Goal: Task Accomplishment & Management: Use online tool/utility

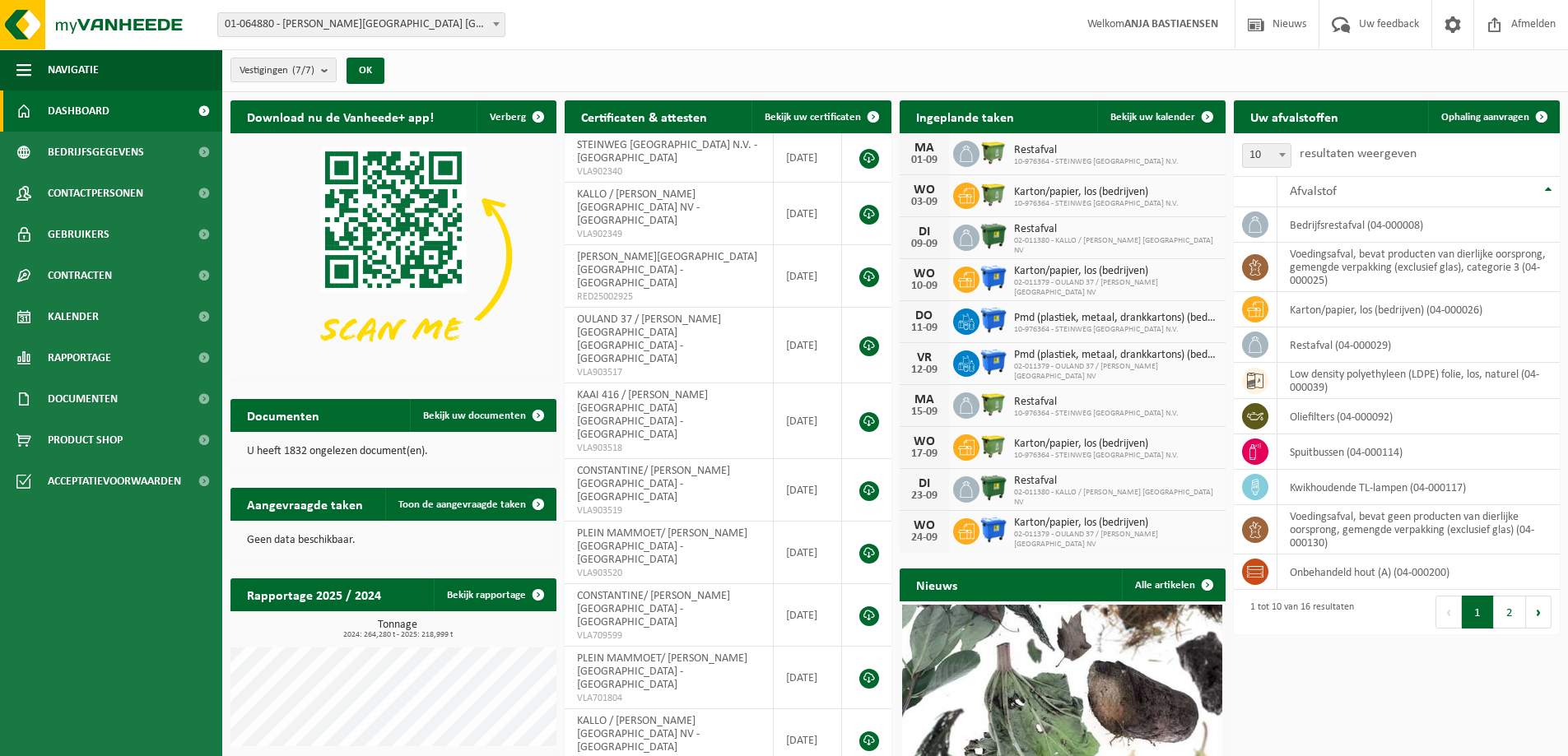
click at [355, 34] on span "01-064880 - [PERSON_NAME][GEOGRAPHIC_DATA] [GEOGRAPHIC_DATA] - [GEOGRAPHIC_DATA]" at bounding box center [361, 25] width 286 height 23
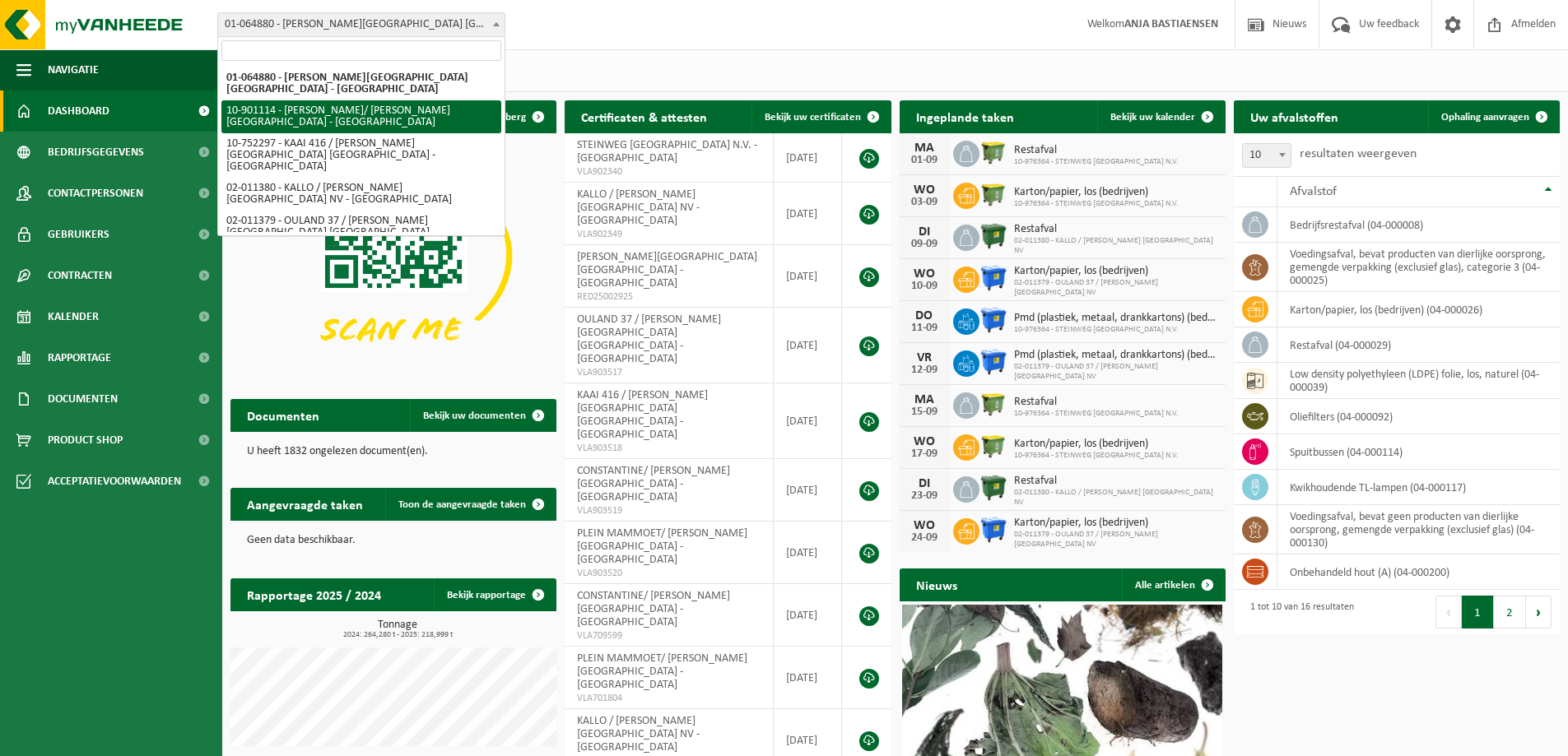
select select "119442"
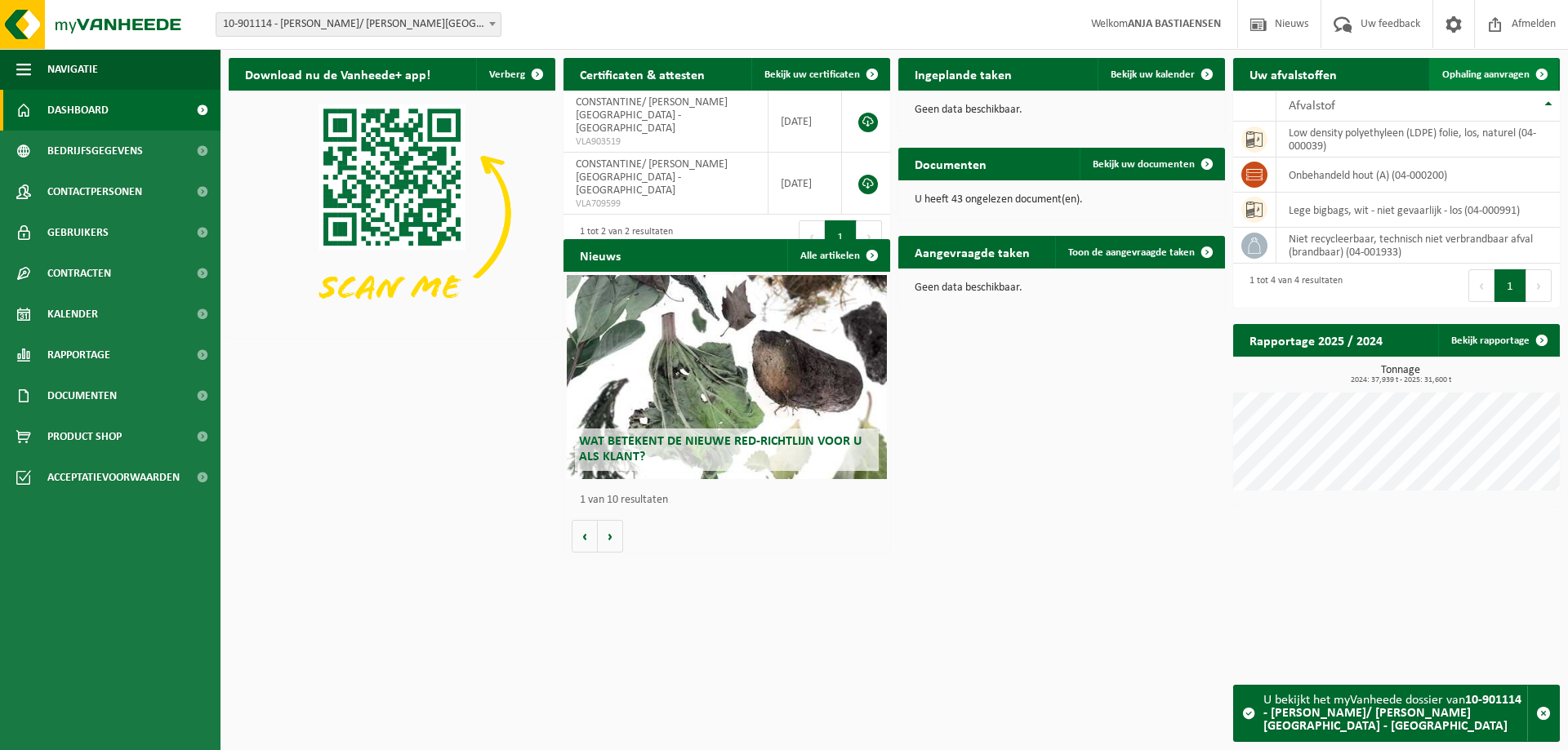
click at [1494, 80] on span "Ophaling aanvragen" at bounding box center [1486, 74] width 87 height 10
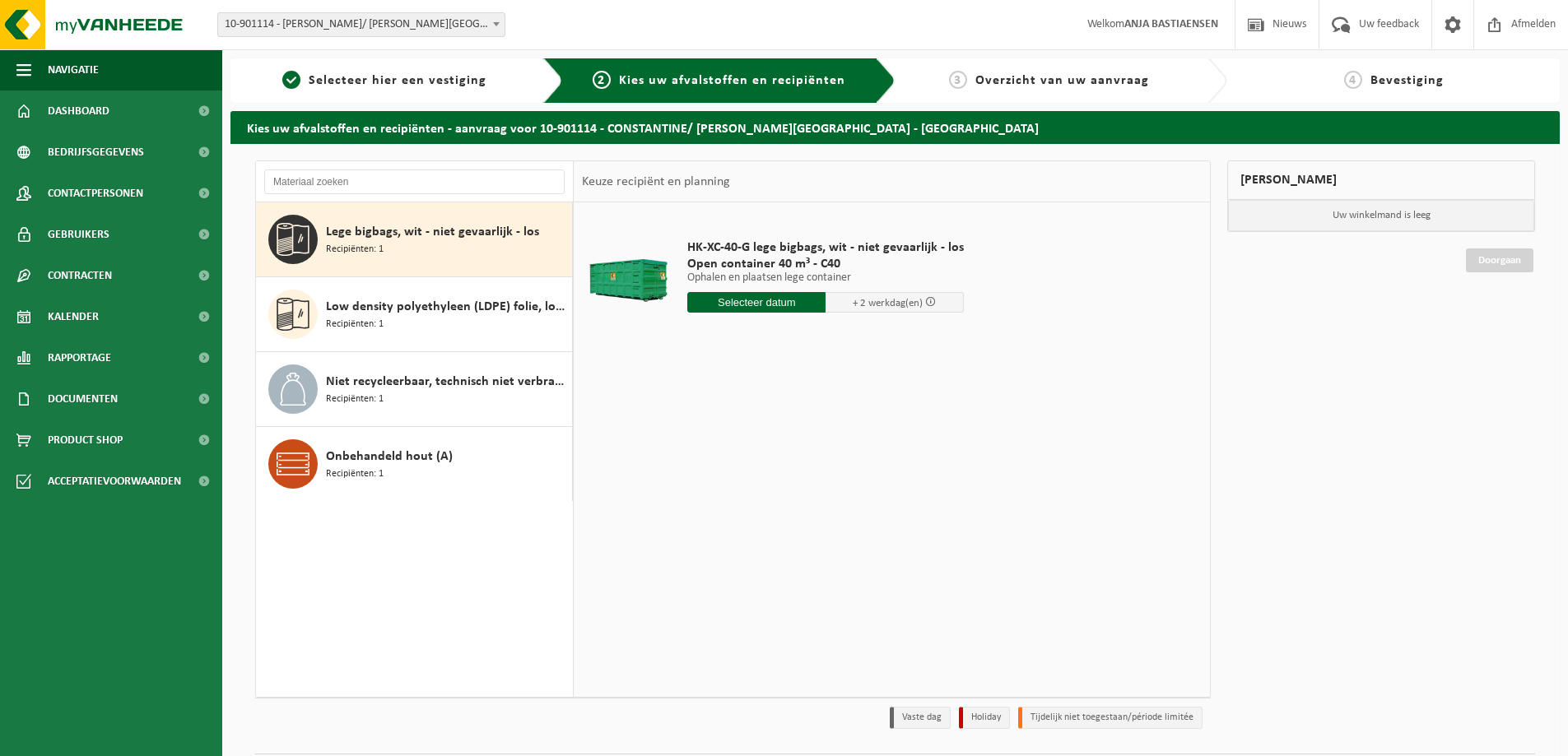
click at [758, 301] on input "text" at bounding box center [756, 302] width 138 height 20
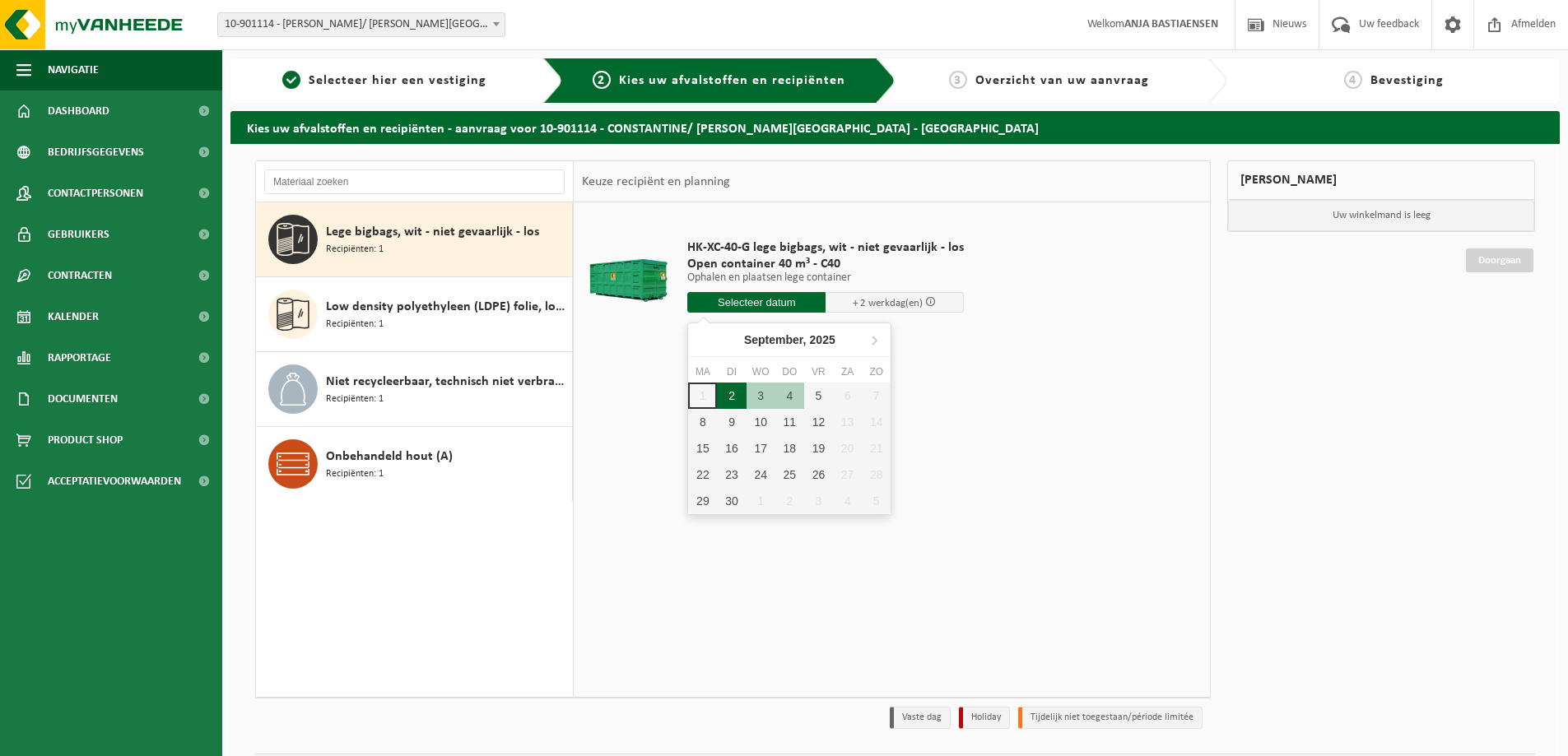
click at [734, 393] on div "2" at bounding box center [731, 396] width 29 height 26
type input "Van 2025-09-02"
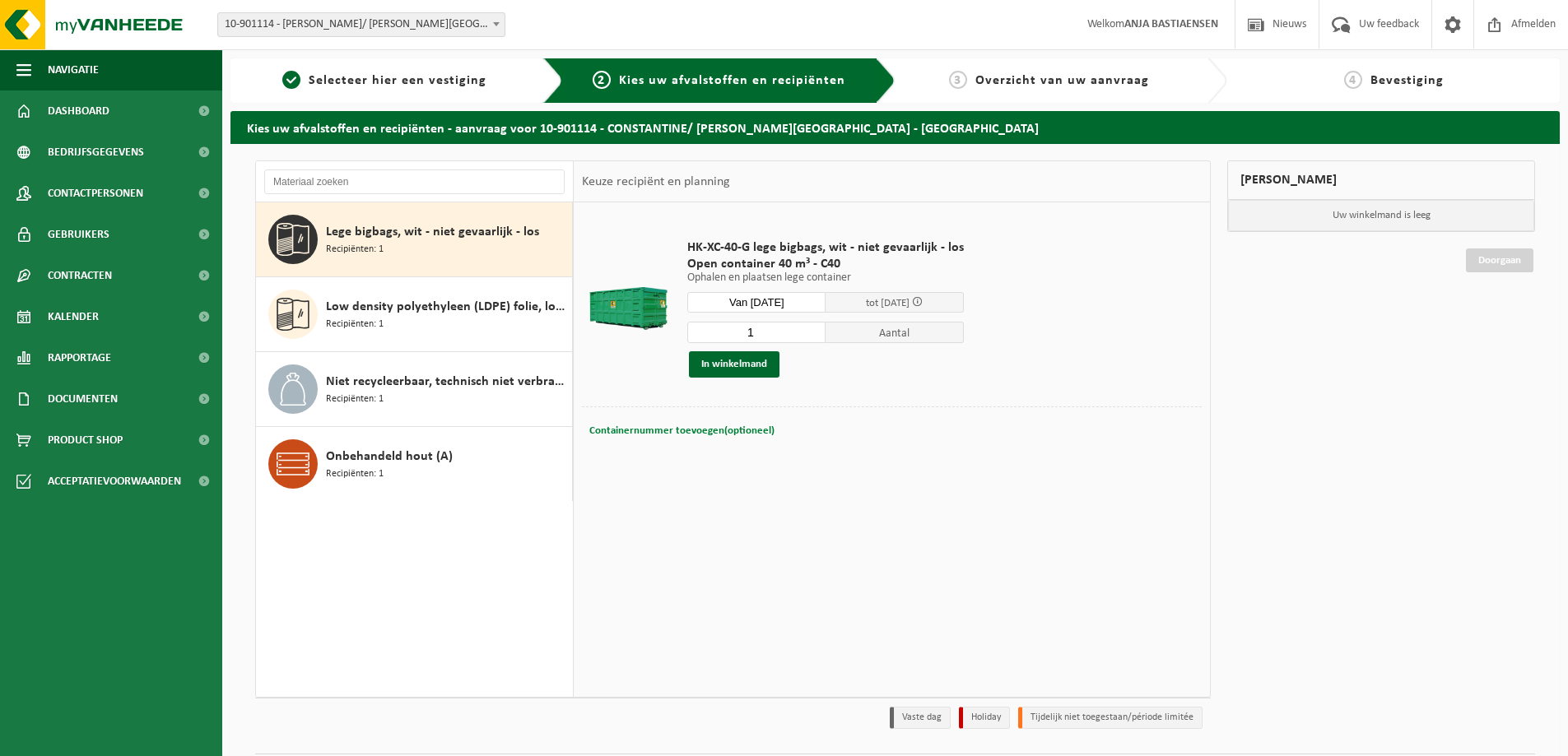
click at [672, 430] on span "Containernummer toevoegen(optioneel)" at bounding box center [682, 430] width 185 height 11
type input "c"
type input "C40-2178"
click at [755, 365] on button "In winkelmand" at bounding box center [734, 364] width 91 height 26
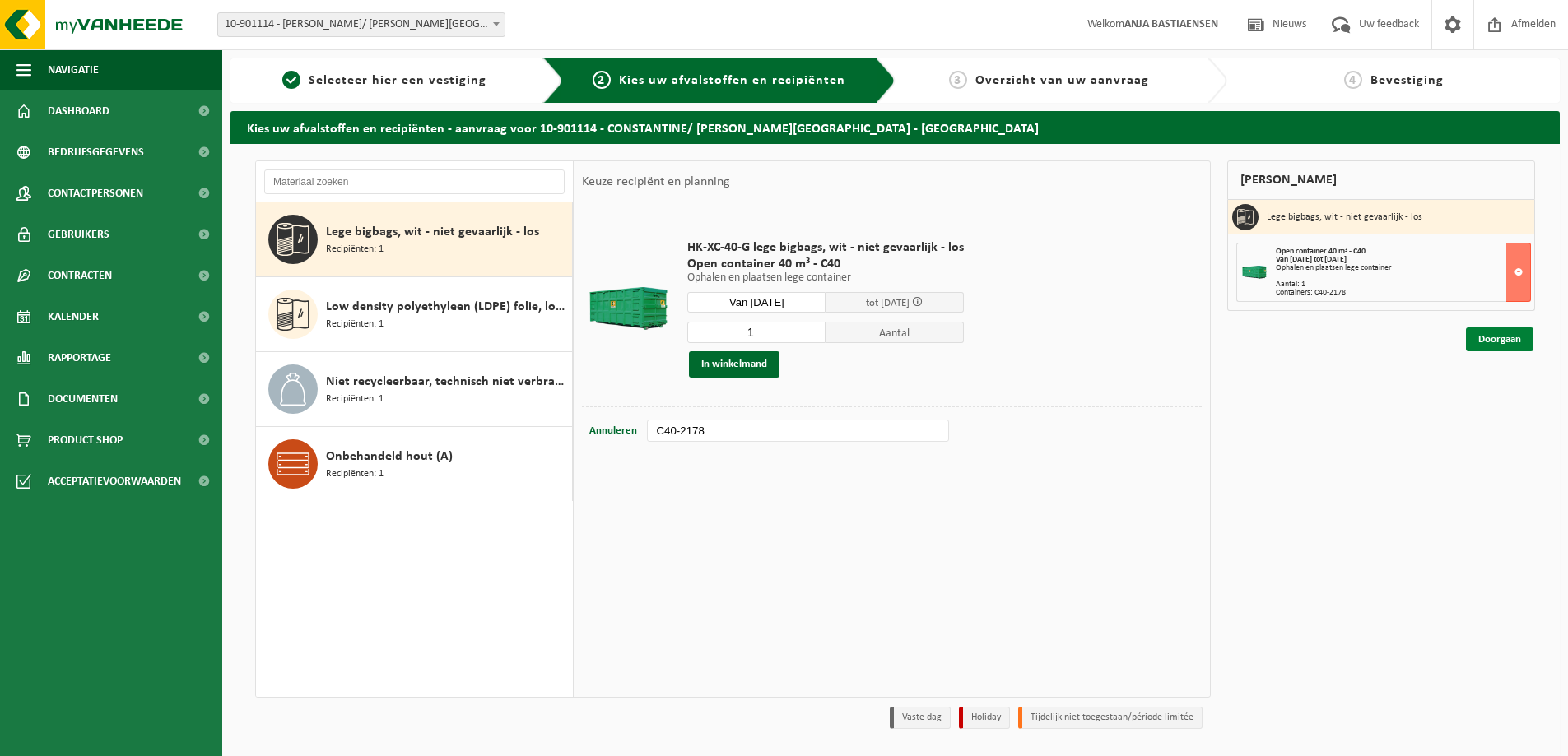
click at [1515, 341] on link "Doorgaan" at bounding box center [1499, 339] width 68 height 24
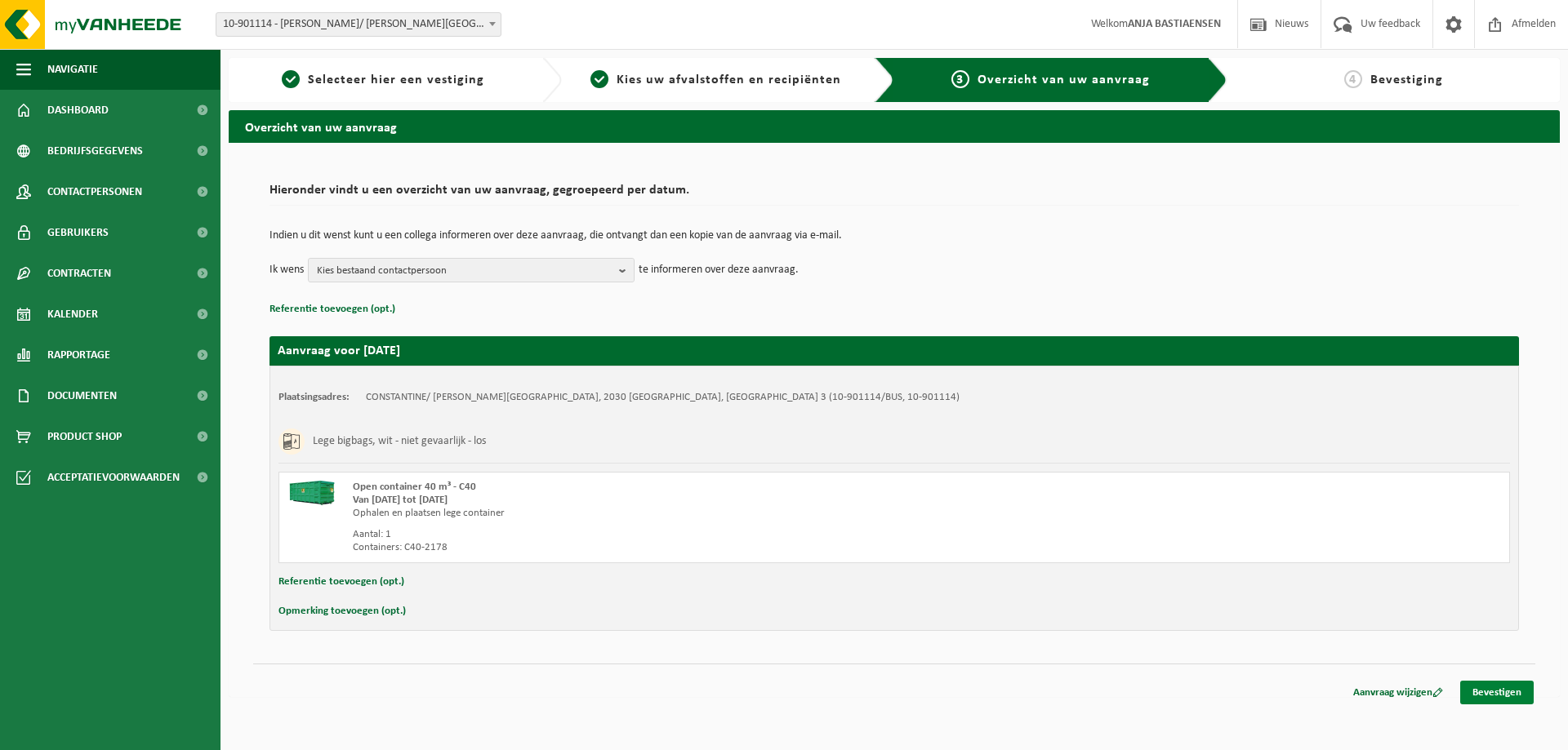
click at [1489, 692] on link "Bevestigen" at bounding box center [1497, 692] width 73 height 24
